Goal: Task Accomplishment & Management: Contribute content

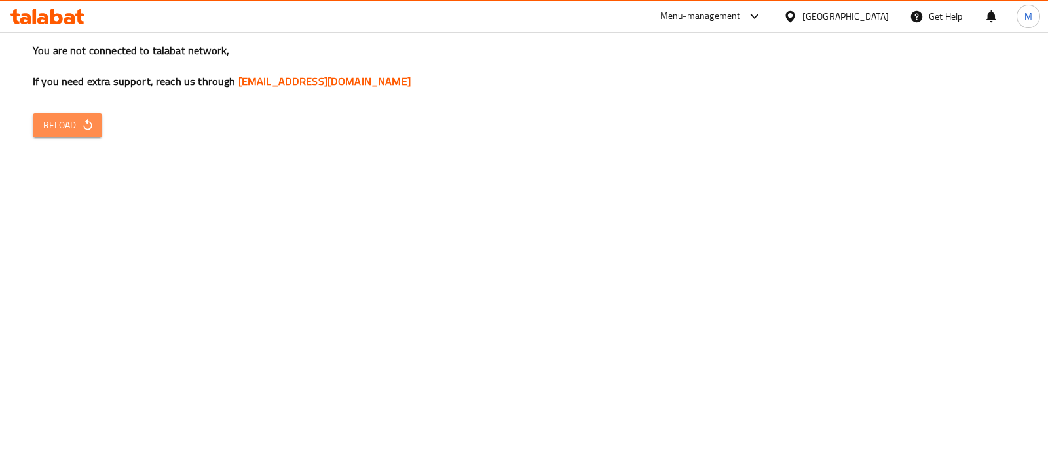
click at [75, 121] on span "Reload" at bounding box center [67, 125] width 48 height 16
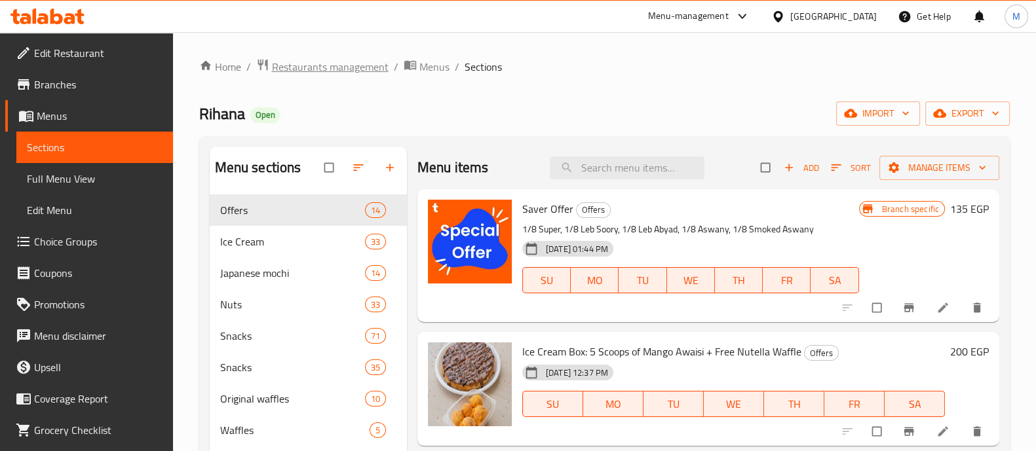
click at [347, 65] on span "Restaurants management" at bounding box center [330, 67] width 117 height 16
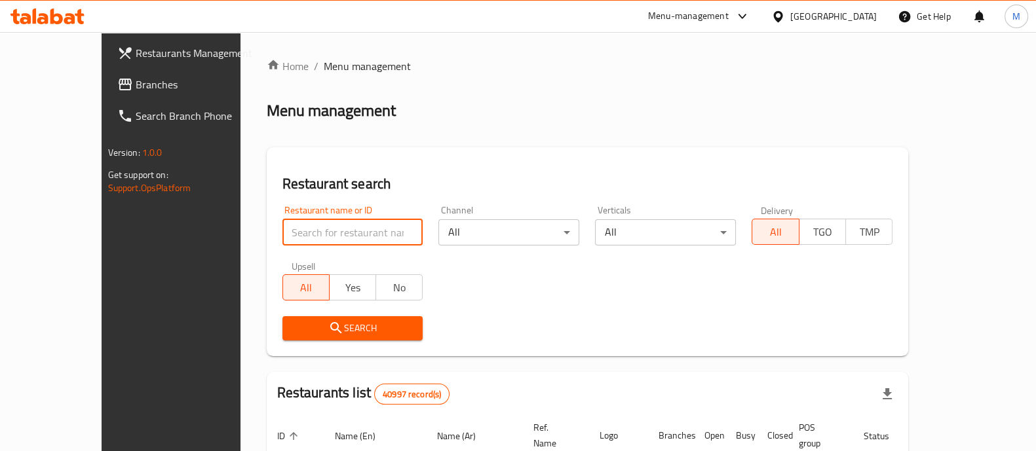
click at [366, 234] on input "search" at bounding box center [352, 232] width 141 height 26
paste input "608133"
type input "608133"
click button "Search" at bounding box center [352, 328] width 141 height 24
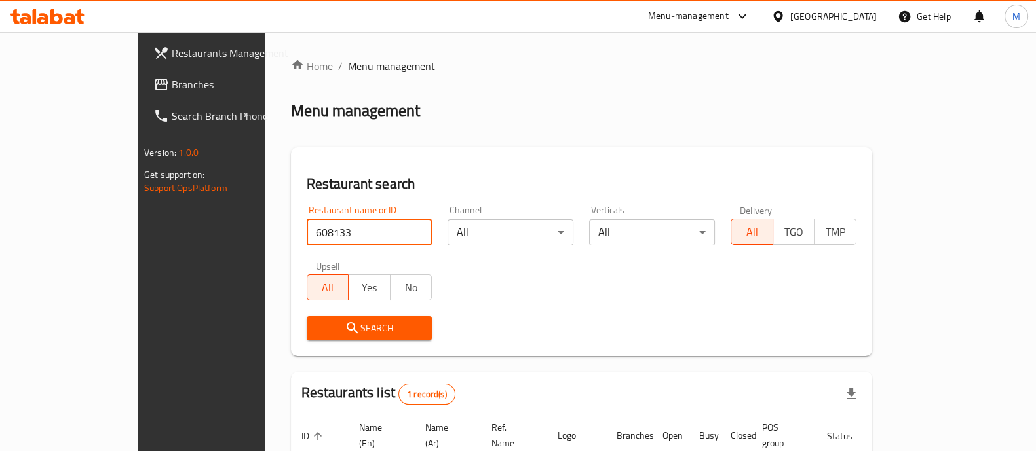
scroll to position [107, 0]
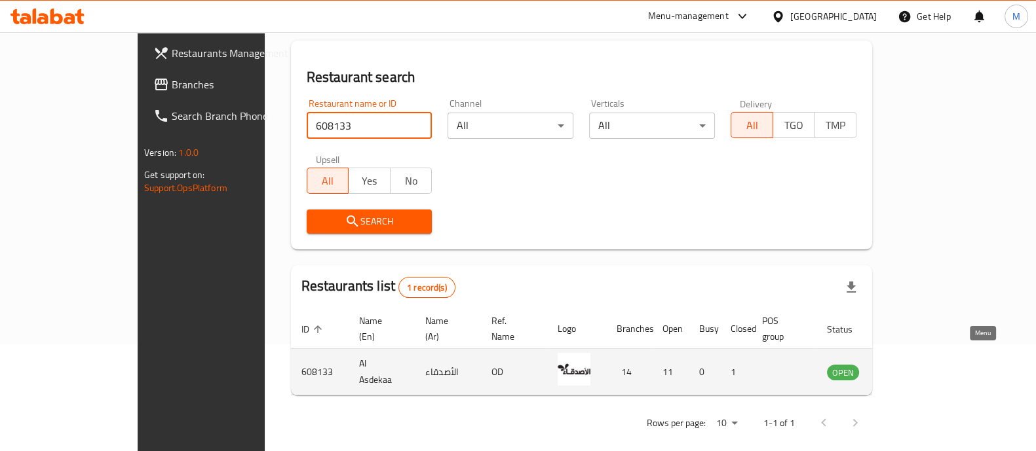
click at [911, 364] on icon "enhanced table" at bounding box center [904, 372] width 16 height 16
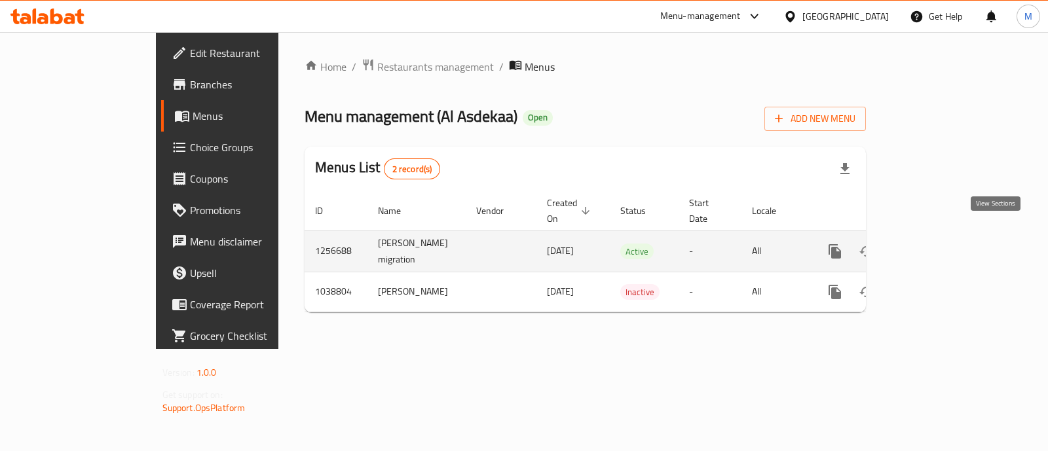
click at [945, 242] on link "enhanced table" at bounding box center [929, 251] width 31 height 31
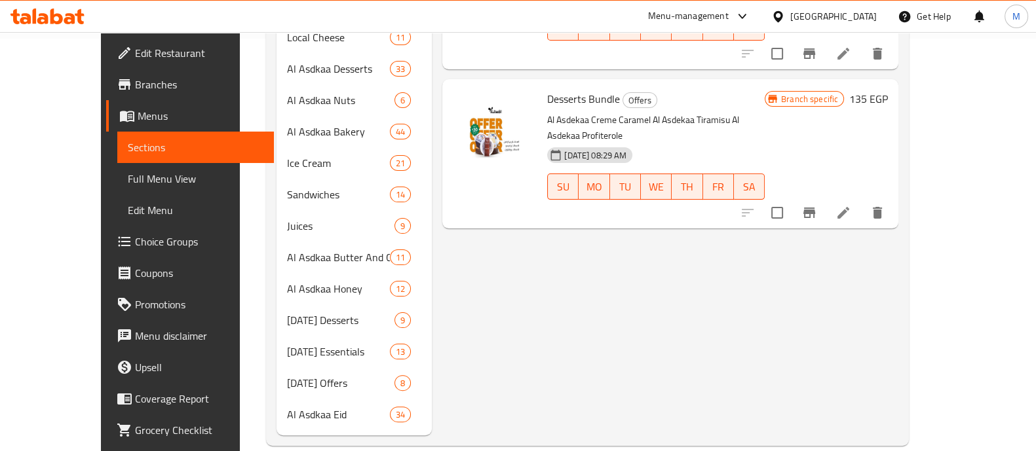
scroll to position [412, 0]
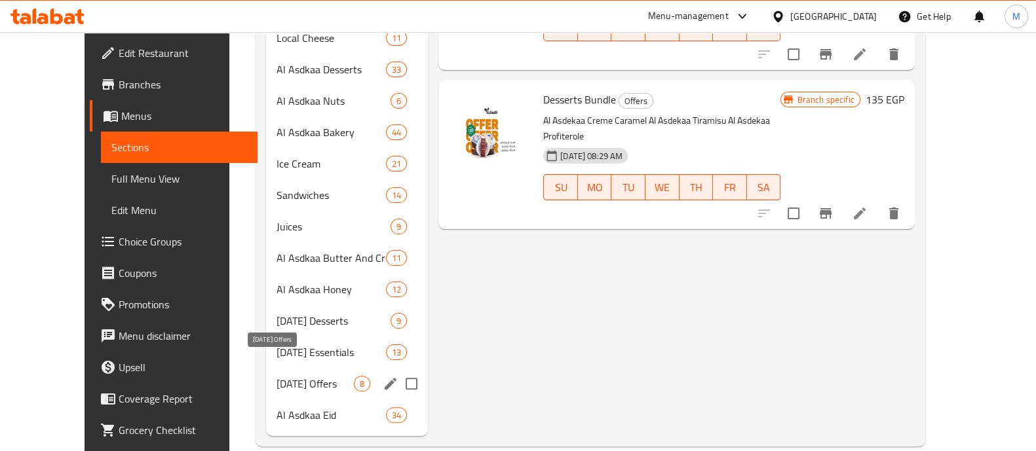
click at [304, 376] on span "[DATE] Offers" at bounding box center [314, 384] width 77 height 16
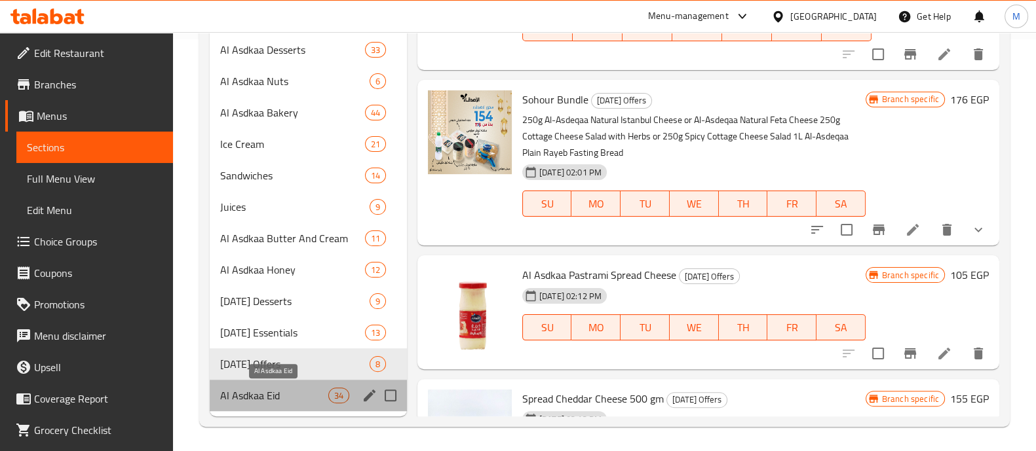
click at [277, 393] on span "Al Asdkaa Eid" at bounding box center [274, 396] width 108 height 16
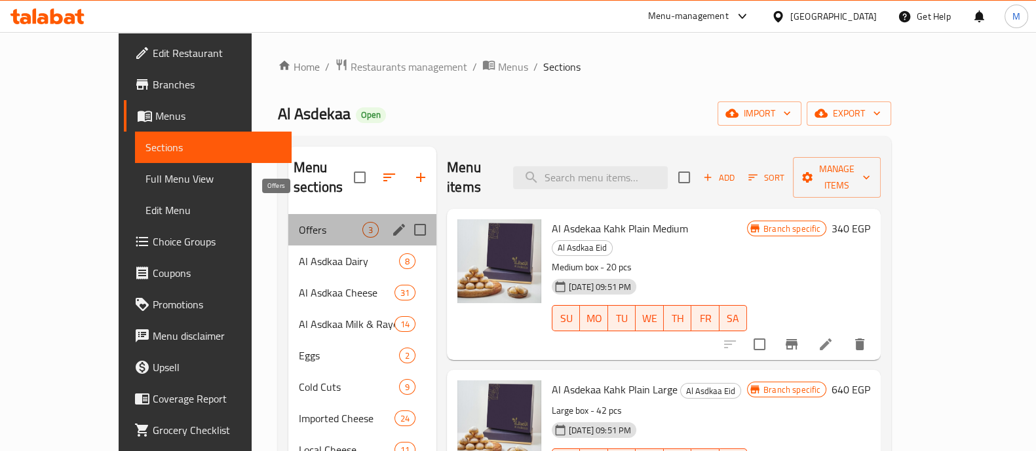
click at [299, 222] on span "Offers" at bounding box center [331, 230] width 64 height 16
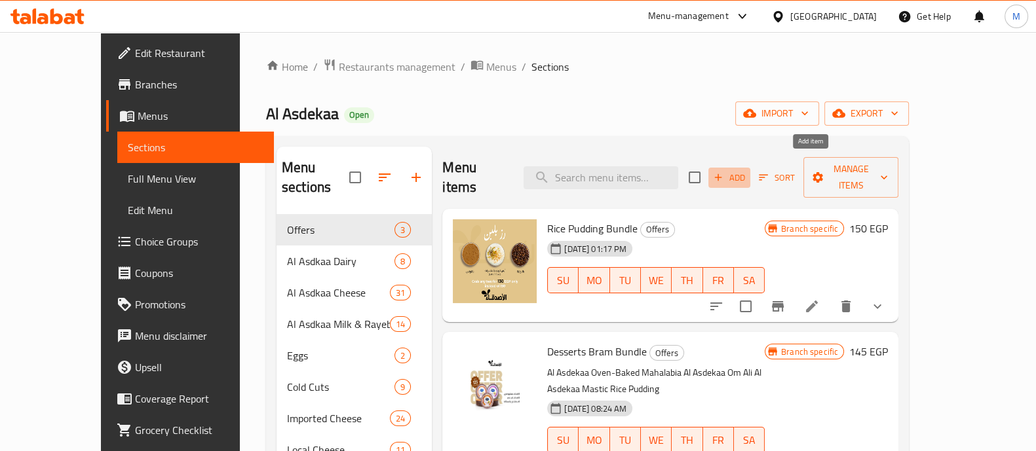
click at [747, 173] on span "Add" at bounding box center [728, 177] width 35 height 15
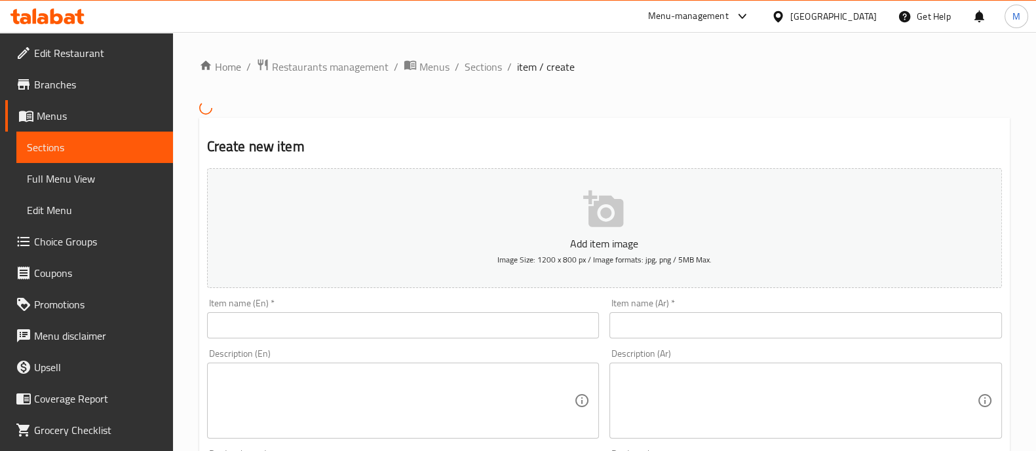
click at [661, 328] on input "text" at bounding box center [805, 325] width 392 height 26
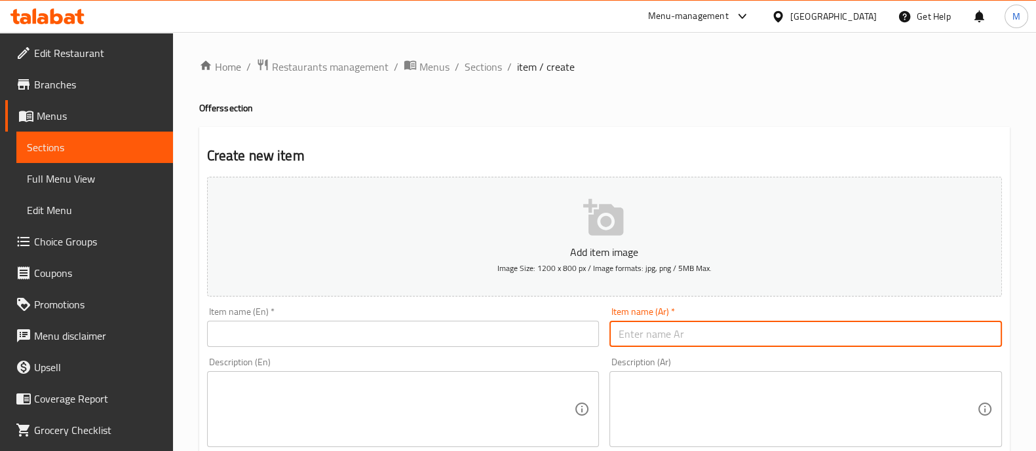
paste input "الاصدقاء فطير مشلتت كبير الاصدقاء مش تركي 250 جم الاصدقاء قشطة طبيعي 150 جم الا…"
type input "الاصدقاء فطير مشلتت كبير الاصدقاء مش تركي 250 جم الاصدقاء قشطة طبيعي 150 جم الا…"
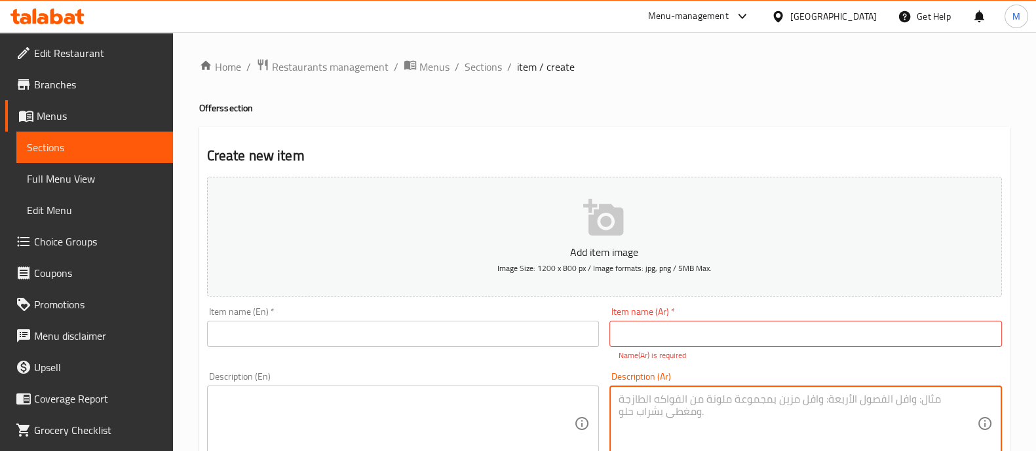
click at [636, 415] on textarea at bounding box center [797, 424] width 358 height 62
paste textarea "الاصدقاء فطير مشلتت كبير الاصدقاء مش تركي 250 جم الاصدقاء قشطة طبيعي 150 جم الا…"
click at [846, 401] on textarea "الاصدقاء فطير مشلتت كبير الاصدقاء مش تركي 250 جم الاصدقاء قشطة طبيعي 150 جم الا…" at bounding box center [797, 424] width 358 height 62
click at [844, 414] on textarea "الاصدقاء فطير مشلتت كبير الاصدقاء مش تركي 250 جم الاصدقاء قشطة طبيعي 150 جم الا…" at bounding box center [797, 424] width 358 height 62
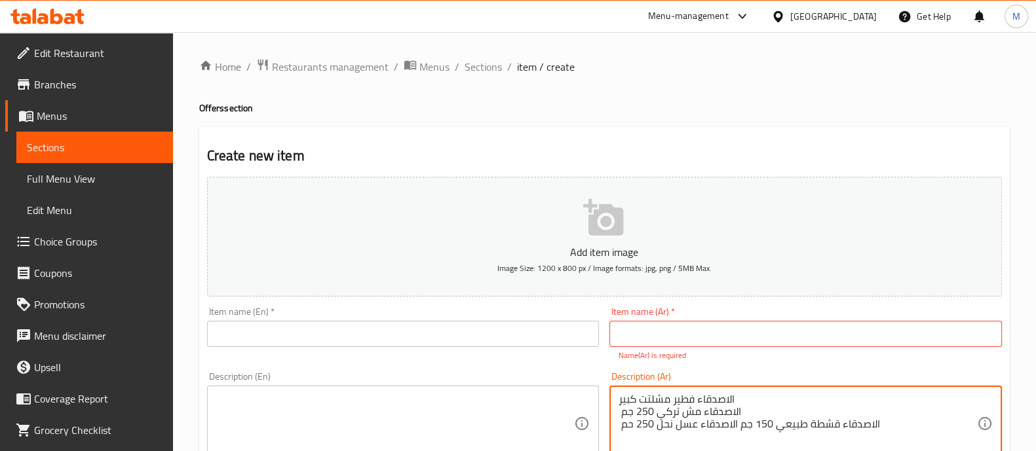
click at [736, 426] on textarea "الاصدقاء فطير مشلتت كبير الاصدقاء مش تركي 250 جم الاصدقاء قشطة طبيعي 150 جم الا…" at bounding box center [797, 424] width 358 height 62
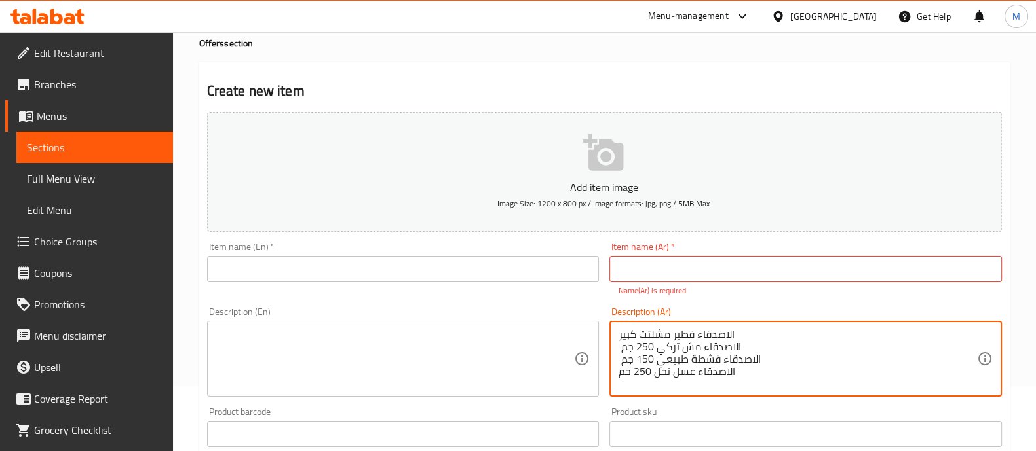
scroll to position [73, 0]
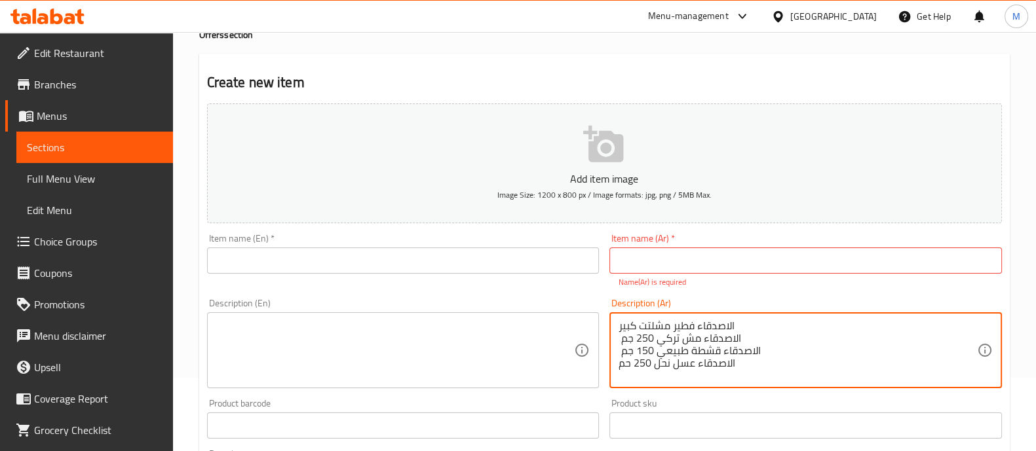
click at [755, 378] on textarea "الاصدقاء فطير مشلتت كبير الاصدقاء مش تركي 250 جم الاصدقاء قشطة طبيعي 150 جم الا…" at bounding box center [797, 351] width 358 height 62
type textarea "الاصدقاء فطير مشلتت كبير الاصدقاء مش تركي 250 جم الاصدقاء قشطة طبيعي 150 جم الا…"
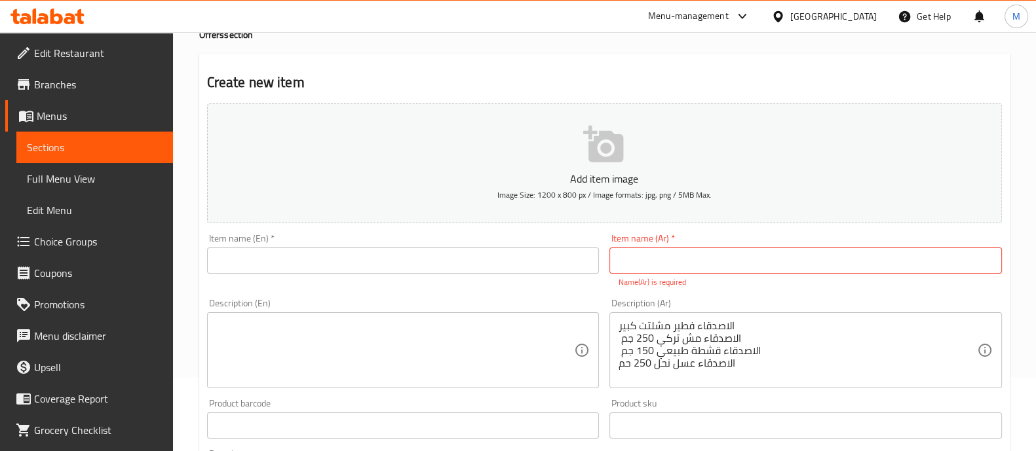
click at [372, 316] on div "Description (En)" at bounding box center [403, 350] width 392 height 76
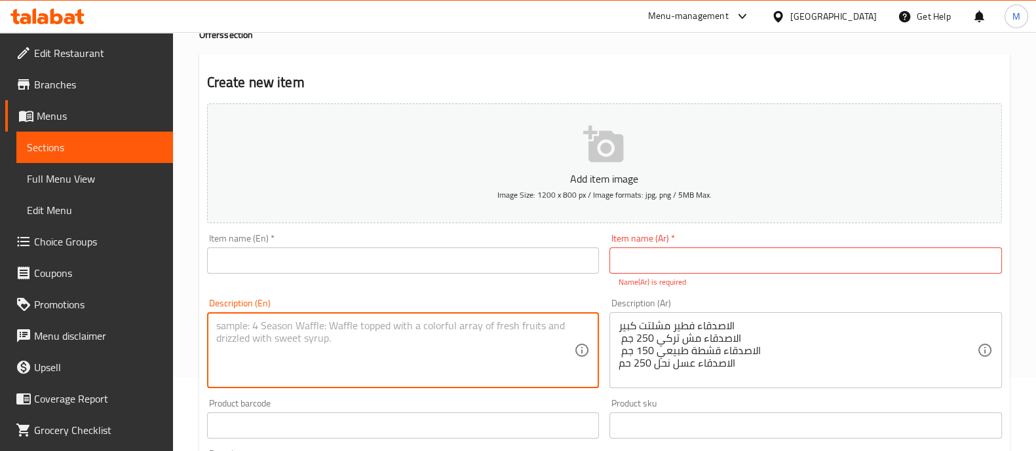
paste textarea "Al-Asdeqa Large Meshaltet Pie Al-Asdeqa Turkish Mish 250g Al-Asdeqa Natural Cre…"
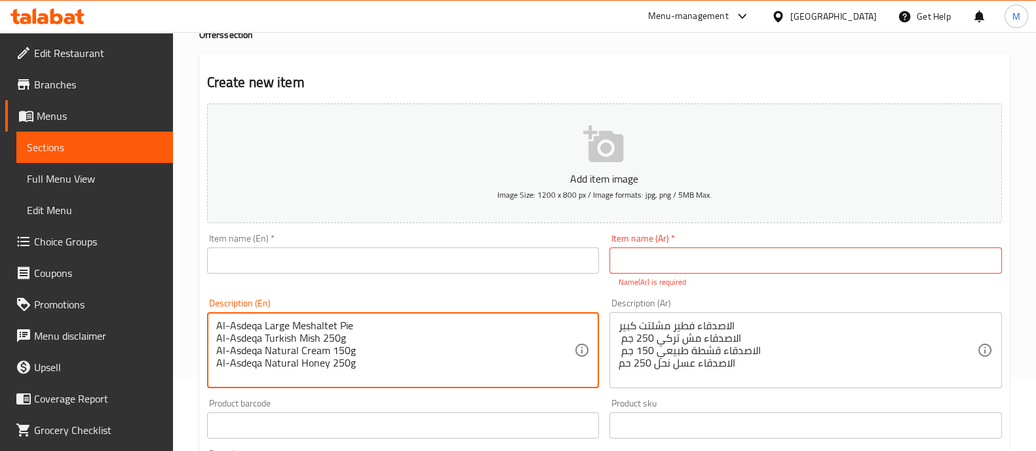
click at [255, 329] on textarea "Al-Asdeqa Large Meshaltet Pie Al-Asdeqa Turkish Mish 250g Al-Asdeqa Natural Cre…" at bounding box center [395, 351] width 358 height 62
click at [257, 327] on textarea "Al-Asdeqa Large Meshaltet Pie Al-Asdeka Turkish Mish 250g Al-Asdeqa Natural Cre…" at bounding box center [395, 351] width 358 height 62
click at [257, 328] on textarea "Al-Asdeqa Large Meshaltet Pie Al-Asdeka Turkish Mish 250g Al-Asdeqa Natural Cre…" at bounding box center [395, 351] width 358 height 62
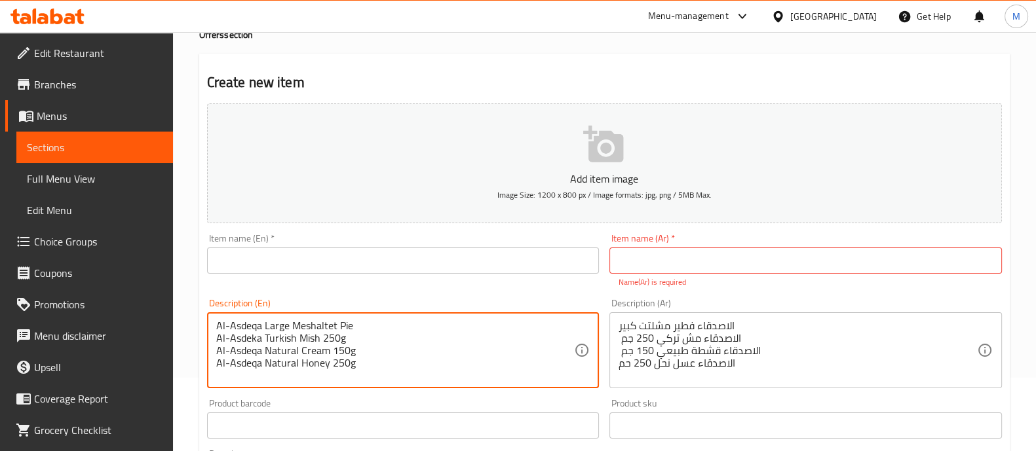
click at [257, 328] on textarea "Al-Asdeqa Large Meshaltet Pie Al-Asdeka Turkish Mish 250g Al-Asdeqa Natural Cre…" at bounding box center [395, 351] width 358 height 62
click at [288, 328] on textarea "Al-Asdeqa Large Meshaltet Pie Al-Asdeka Turkish Mish 250g Al-Asdeqa Natural Cre…" at bounding box center [395, 351] width 358 height 62
click at [257, 322] on textarea "Al-Asdeqa Large Meshaltet Pie Al-Asdeka Turkish Mish 250g Al-Asdeqa Natural Cre…" at bounding box center [395, 351] width 358 height 62
click at [255, 353] on textarea "Al-Asdeka Large Meshaltet Pie Al-Asdeka Turkish Mish 250g Al-Asdeqa Natural Cre…" at bounding box center [395, 351] width 358 height 62
click at [256, 351] on textarea "Al-Asdeka Large Meshaltet Pie Al-Asdeka Turkish Mish 250g Al-Asdeqa Natural Cre…" at bounding box center [395, 351] width 358 height 62
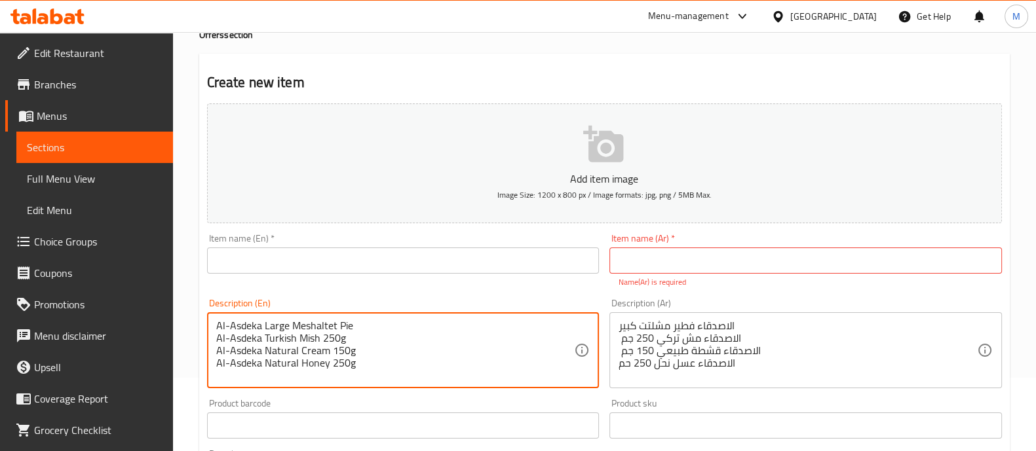
drag, startPoint x: 292, startPoint y: 326, endPoint x: 332, endPoint y: 326, distance: 40.6
click at [332, 326] on textarea "Al-Asdeka Large Meshaltet Pie Al-Asdeka Turkish Mish 250g Al-Asdeka Natural Cre…" at bounding box center [395, 351] width 358 height 62
click at [364, 324] on textarea "Al-Asdeka Large Meshaltet Pie Al-Asdeka Turkish Mish 250g Al-Asdeka Natural Cre…" at bounding box center [395, 351] width 358 height 62
type textarea "Al-Asdeka Large Meshaltet Pie Al-Asdeka Turkish Mish 250g Al-Asdeka Natural Cre…"
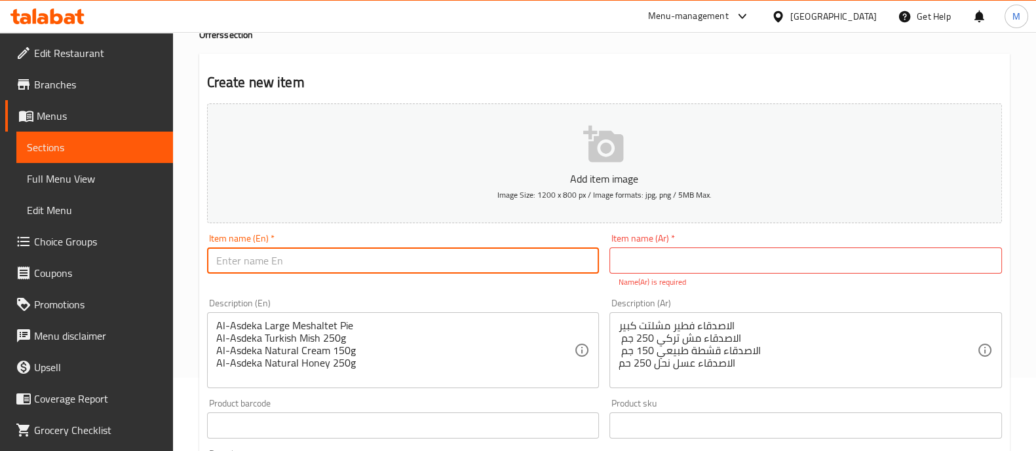
click at [352, 263] on input "text" at bounding box center [403, 261] width 392 height 26
type input "Fetir Bundle"
click at [656, 257] on input "text" at bounding box center [805, 261] width 392 height 26
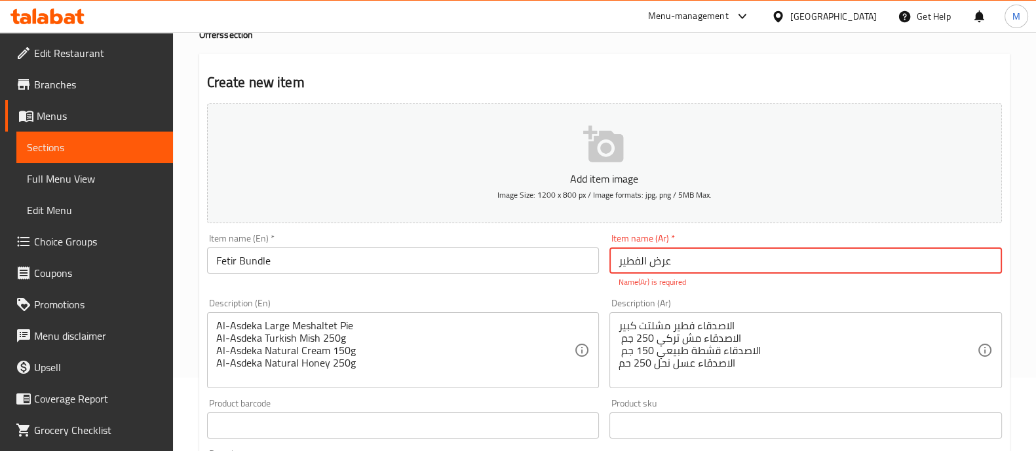
type input "عرض الفطير"
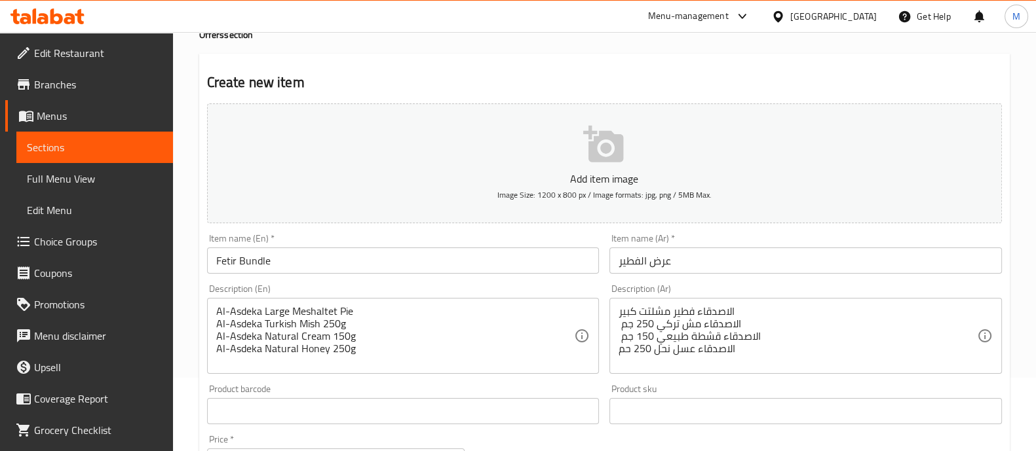
click at [565, 280] on div "Add item image Image Size: 1200 x 800 px / Image formats: jpg, png / 5MB Max. I…" at bounding box center [604, 380] width 805 height 565
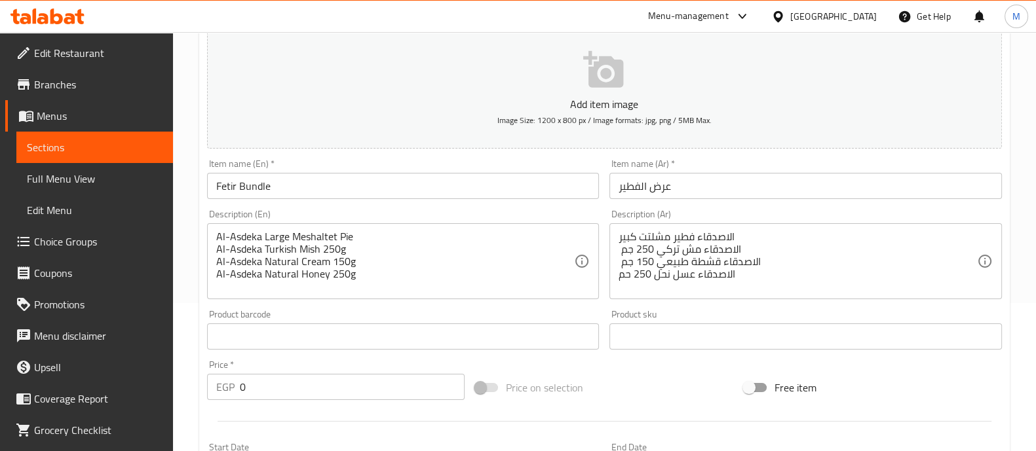
scroll to position [149, 0]
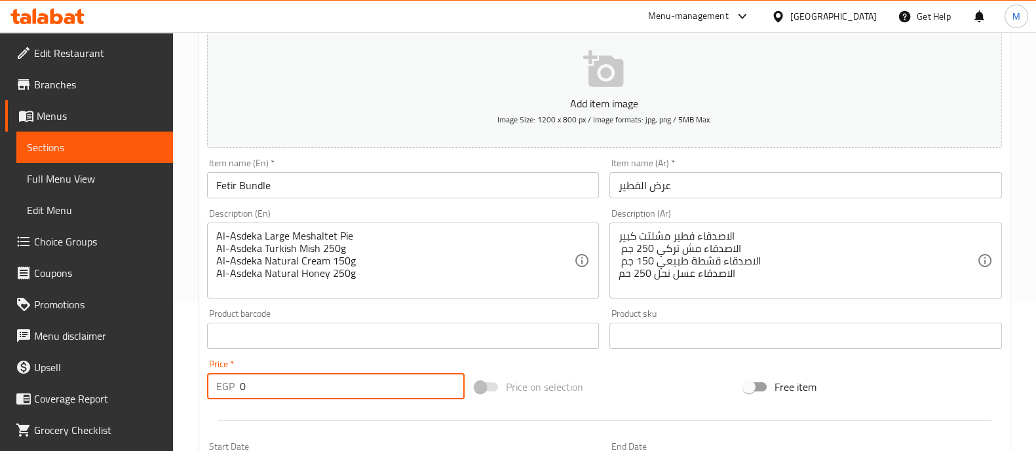
click at [263, 385] on input "0" at bounding box center [352, 386] width 225 height 26
type input "236"
click at [265, 417] on div at bounding box center [604, 421] width 805 height 32
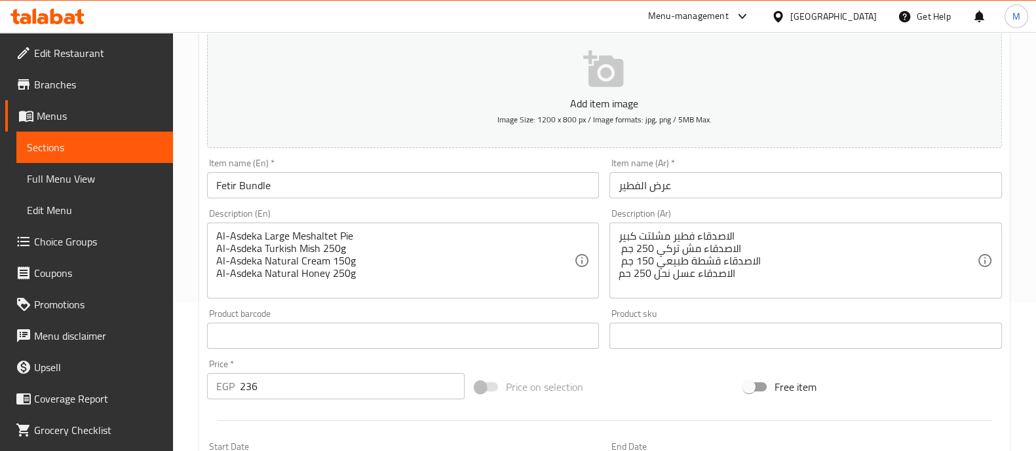
scroll to position [473, 0]
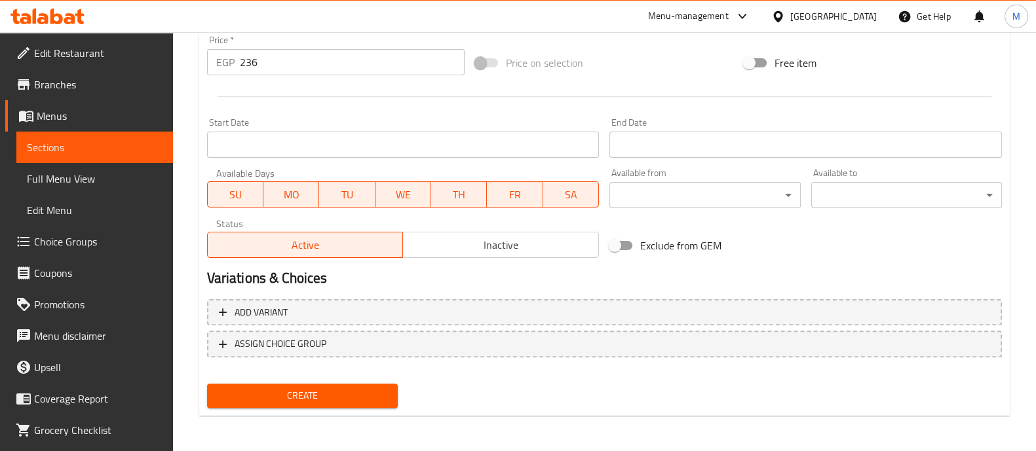
click at [288, 399] on span "Create" at bounding box center [302, 396] width 170 height 16
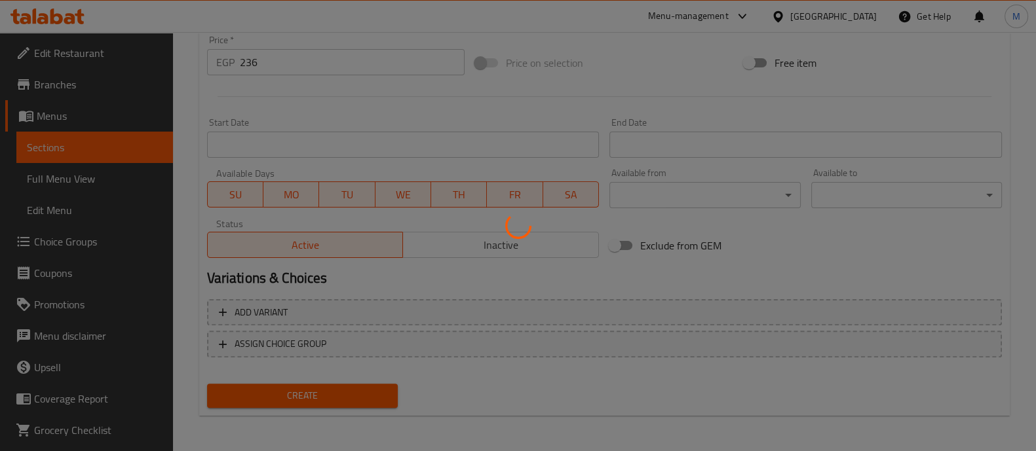
type input "0"
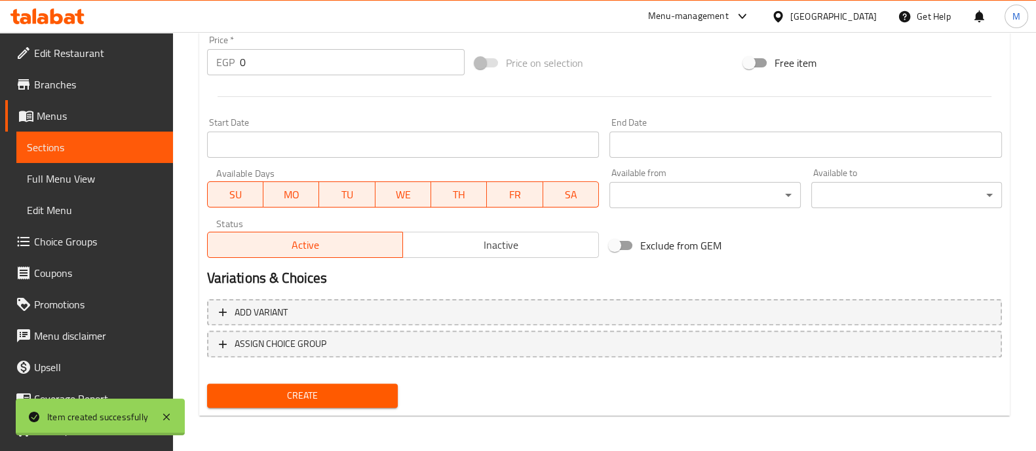
scroll to position [0, 0]
